Goal: Navigation & Orientation: Find specific page/section

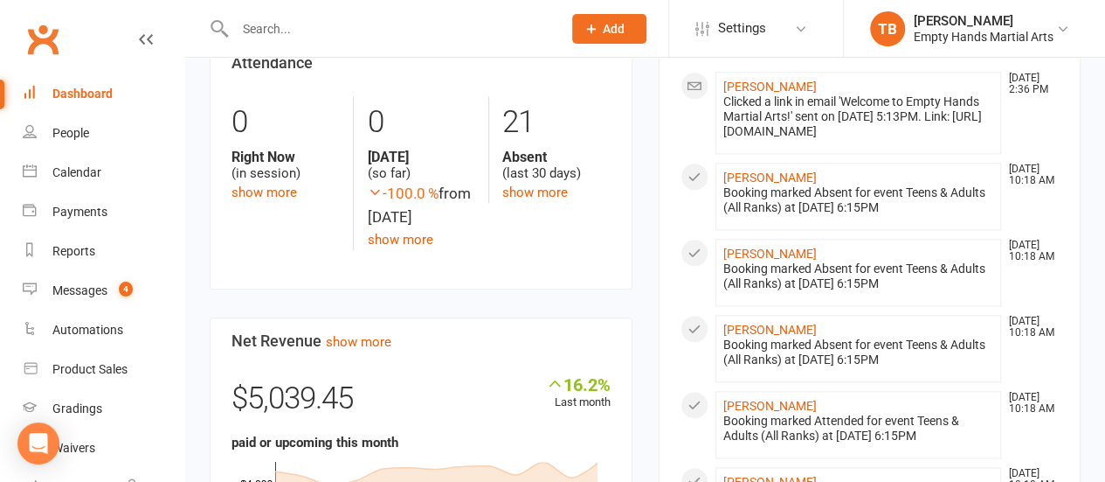
scroll to position [874, 0]
click at [772, 92] on link "[PERSON_NAME]" at bounding box center [771, 85] width 94 height 14
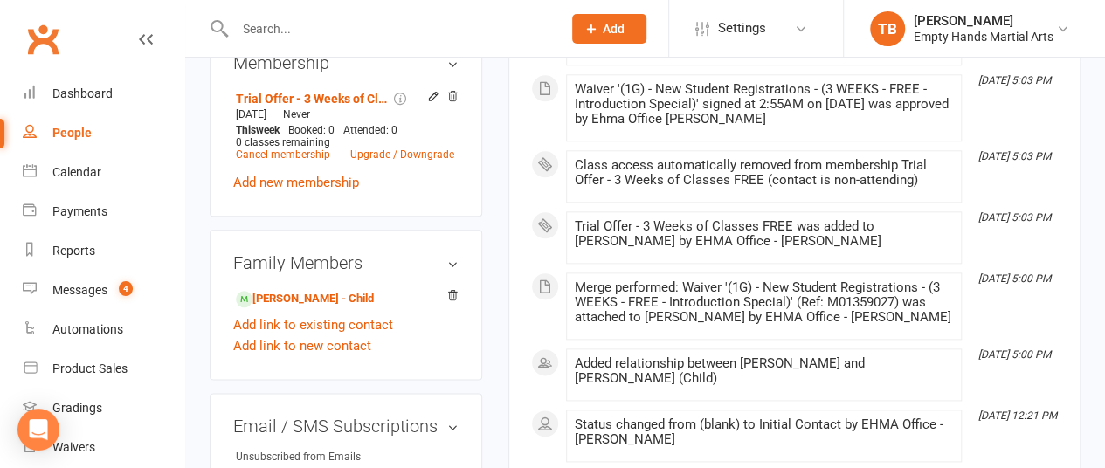
scroll to position [874, 0]
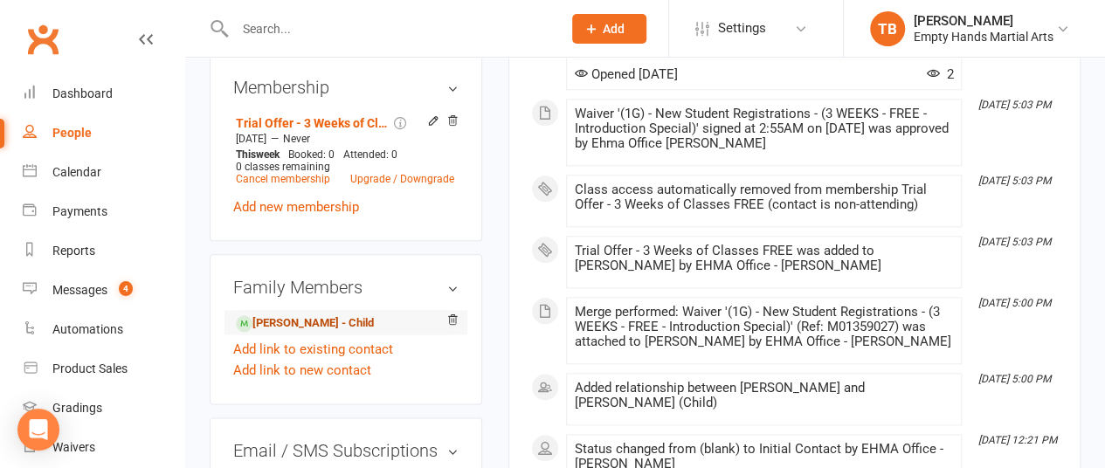
click at [306, 315] on link "[PERSON_NAME] - Child" at bounding box center [305, 324] width 138 height 18
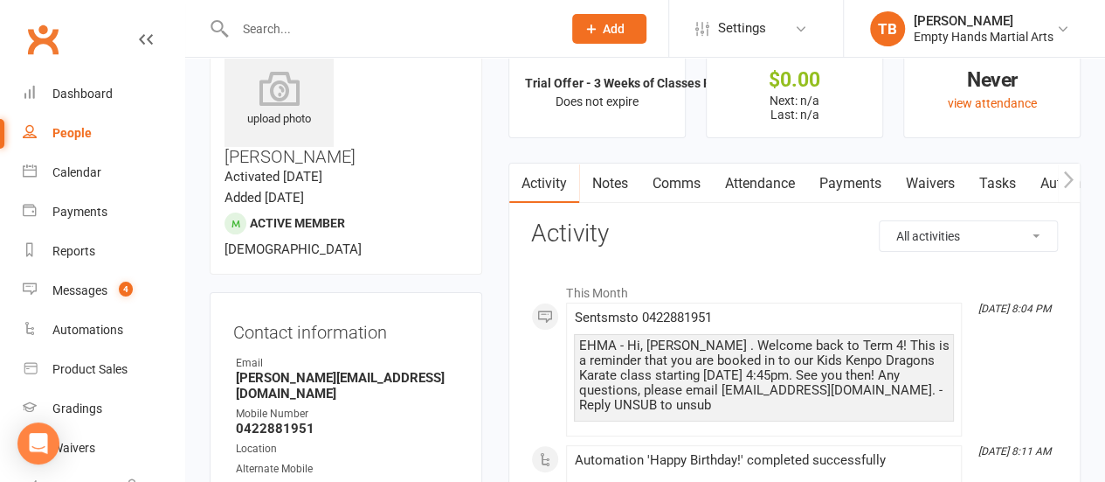
scroll to position [87, 0]
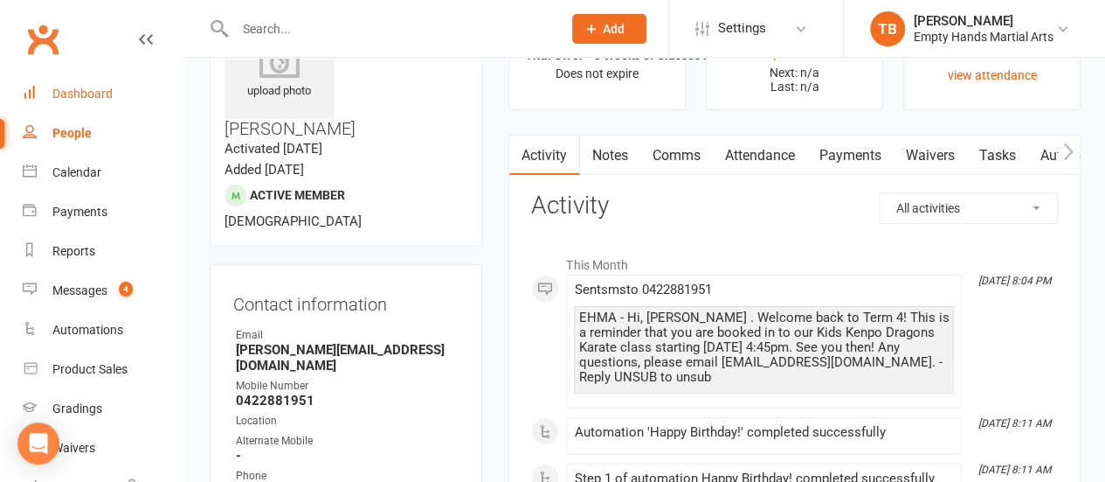
click at [100, 85] on link "Dashboard" at bounding box center [104, 93] width 162 height 39
